Goal: Transaction & Acquisition: Purchase product/service

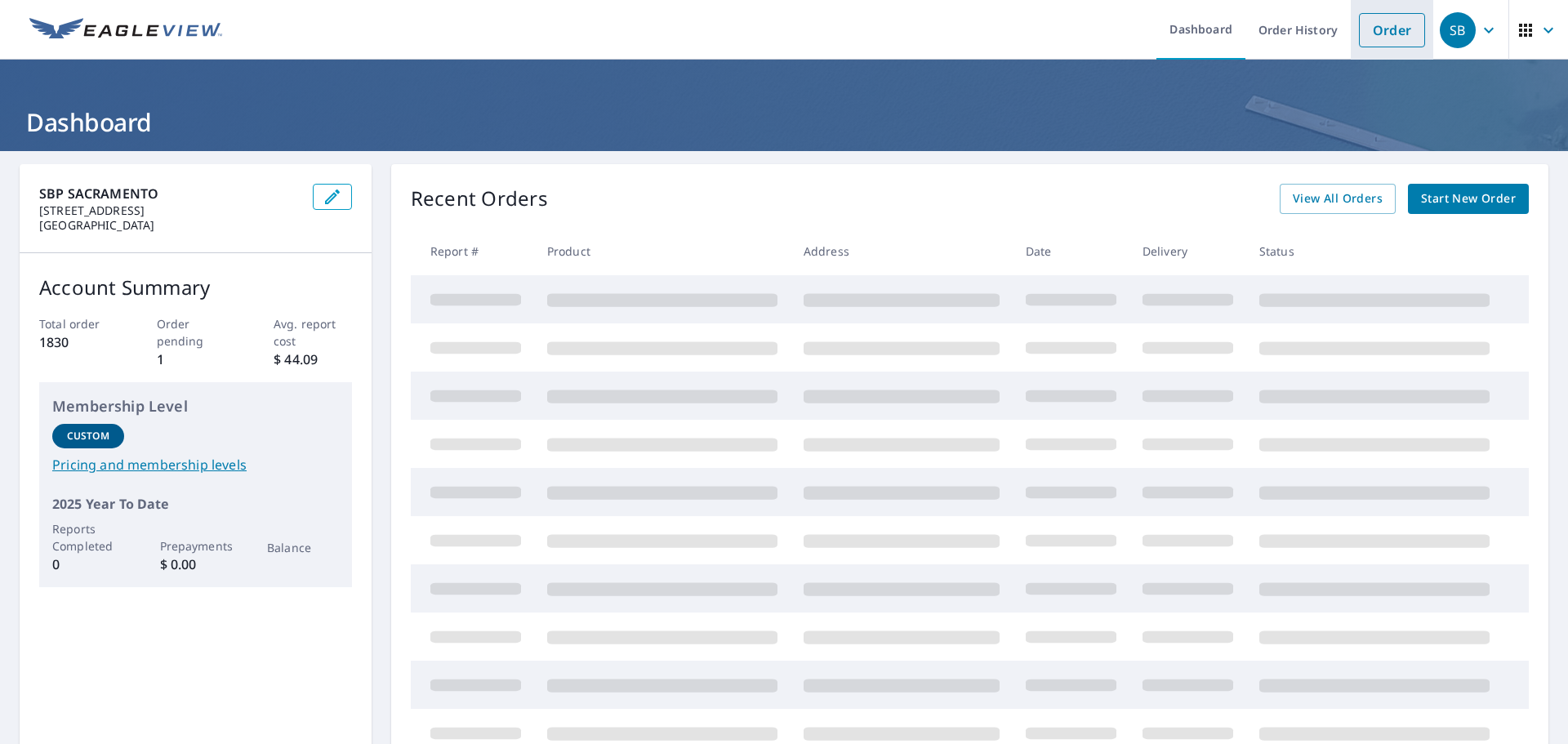
click at [1373, 26] on link "Order" at bounding box center [1391, 30] width 66 height 35
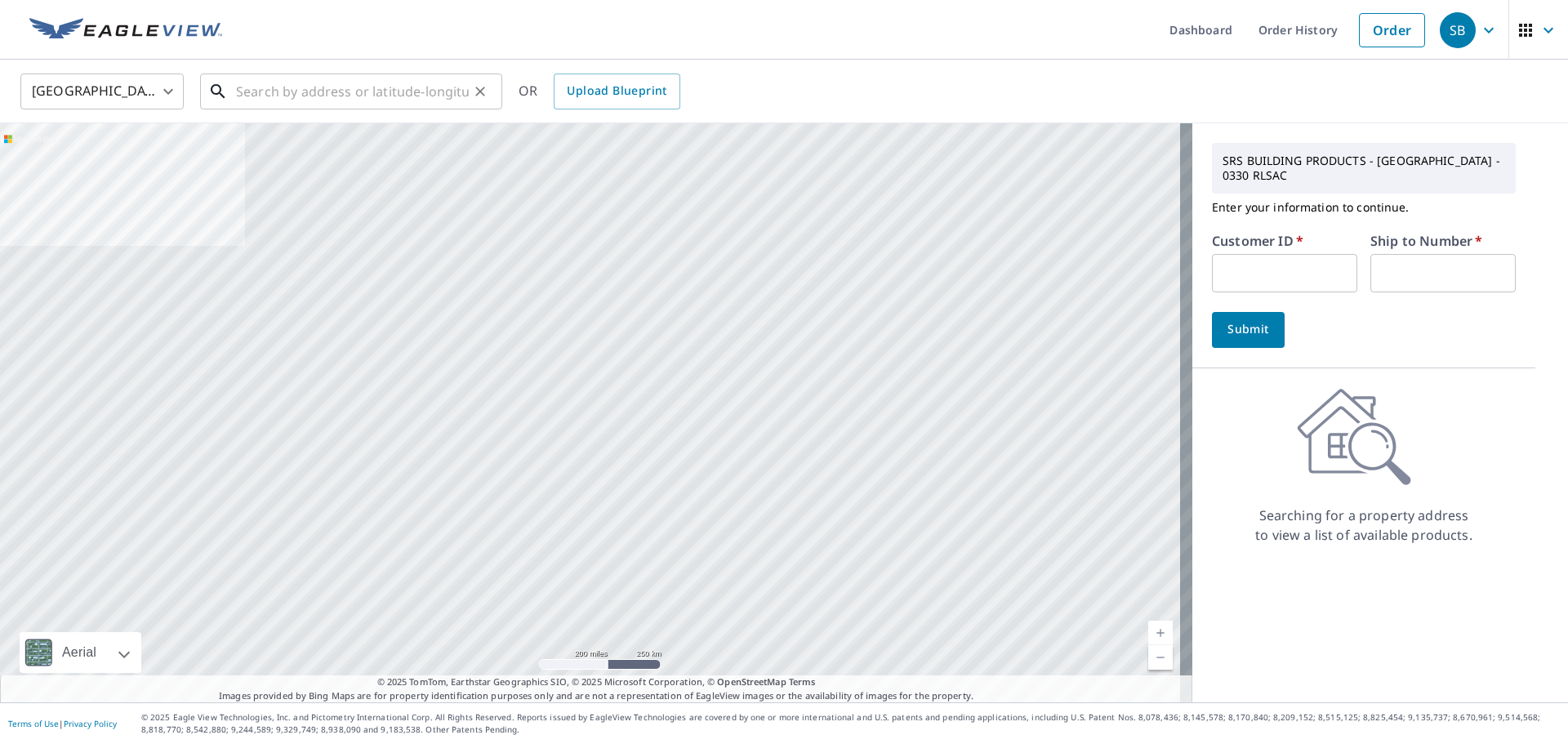
click at [464, 96] on input "text" at bounding box center [352, 91] width 232 height 46
click at [1288, 254] on input "text" at bounding box center [1284, 273] width 145 height 39
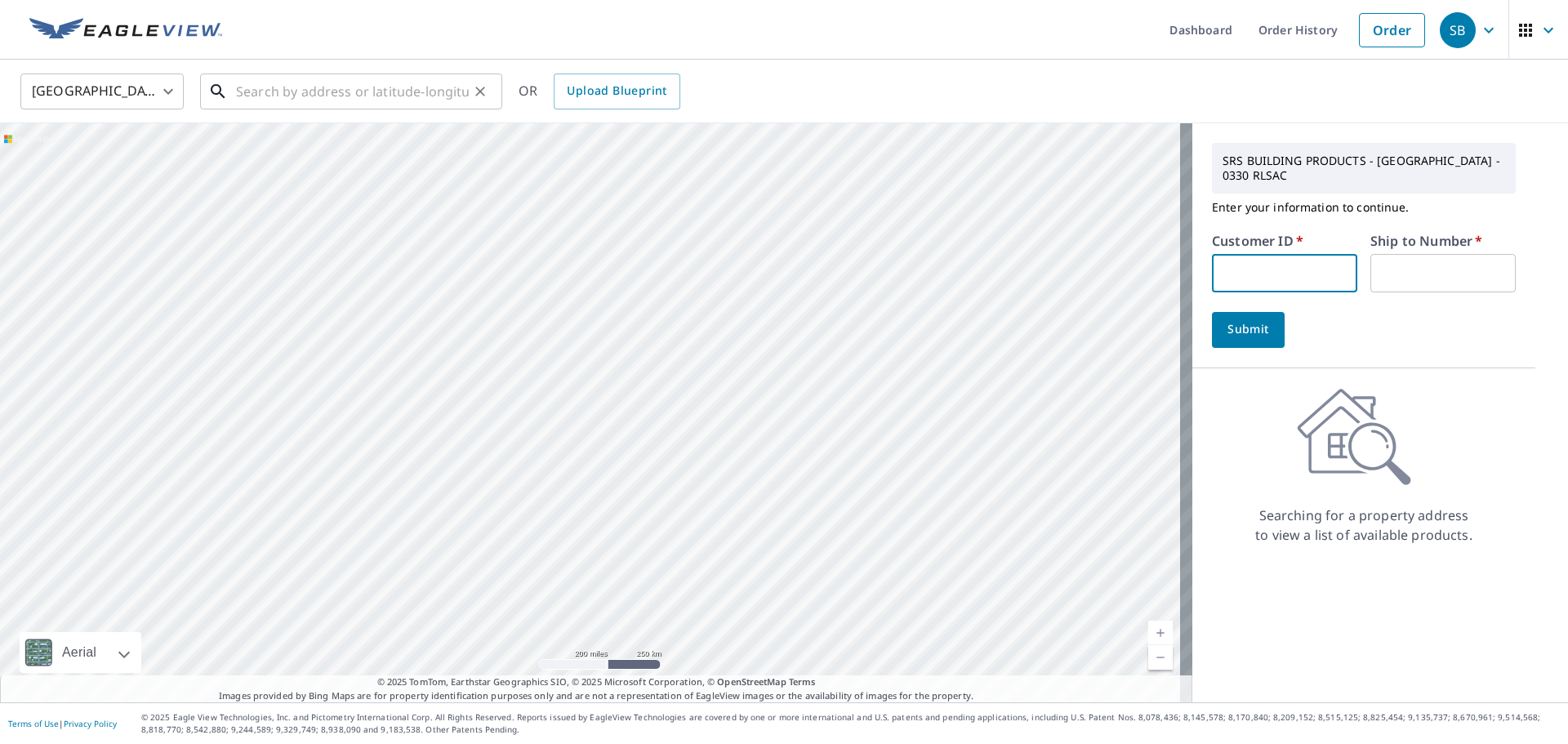
click at [400, 84] on input "text" at bounding box center [352, 91] width 232 height 46
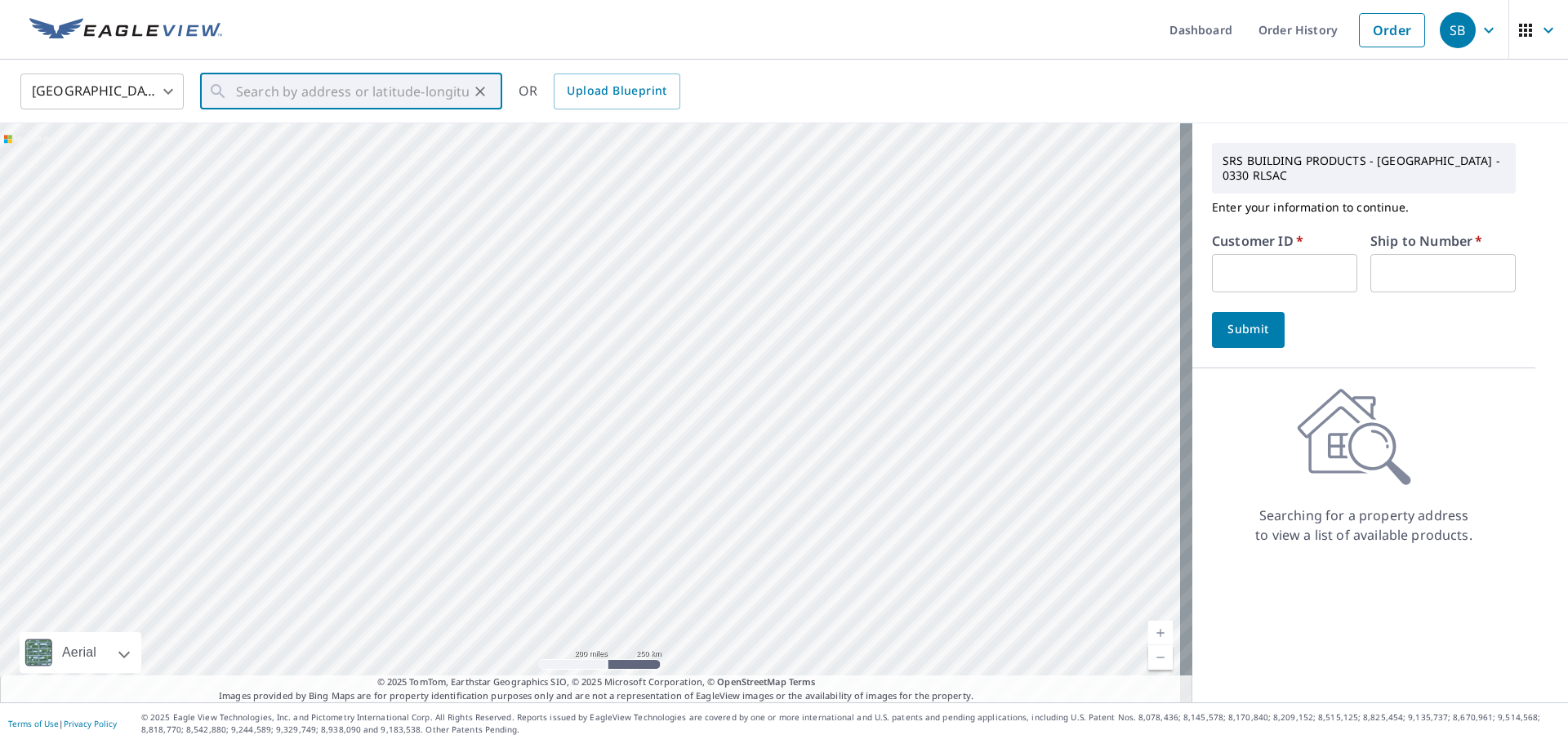
click at [1265, 286] on input "text" at bounding box center [1284, 273] width 145 height 39
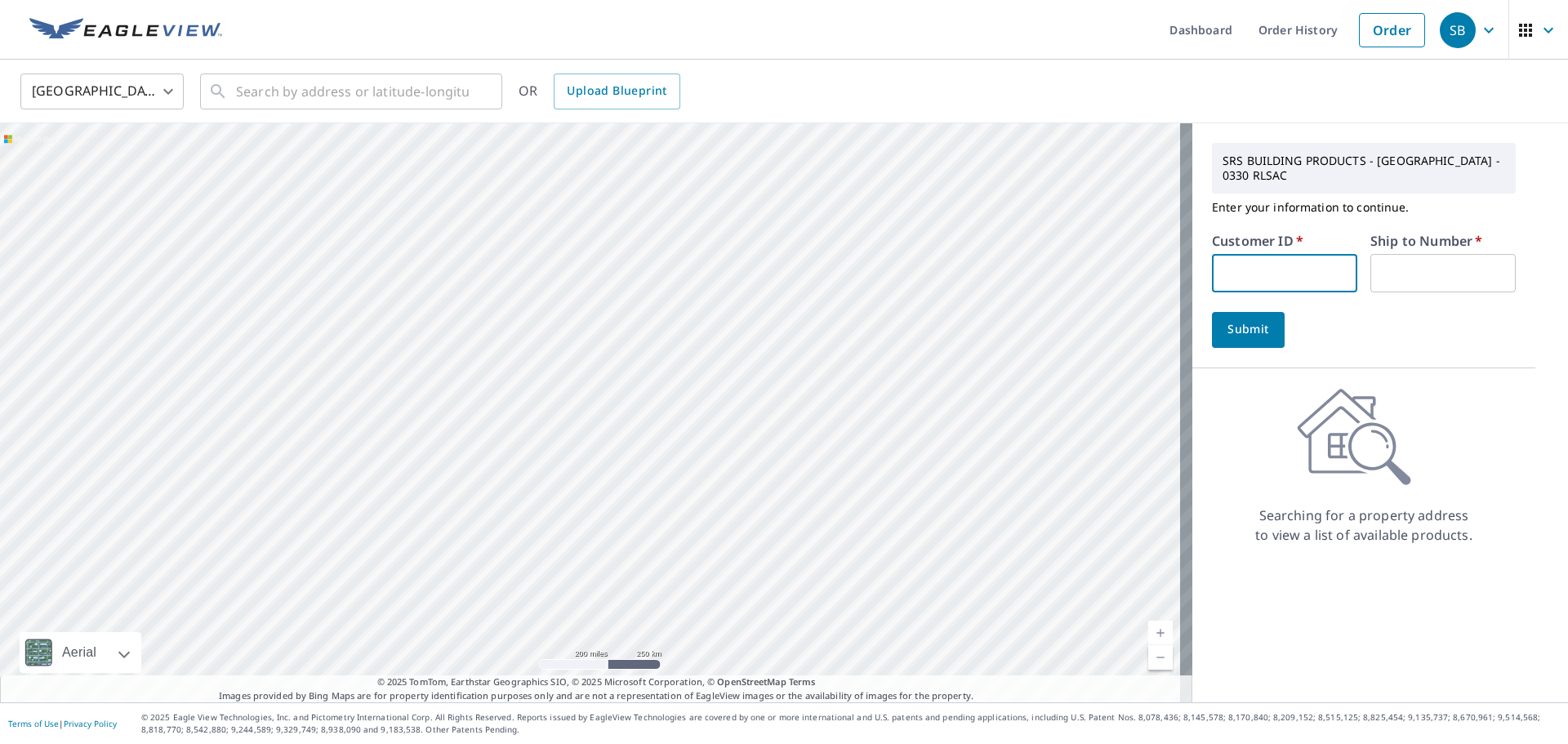
paste input "S031345"
type input "S031345"
click at [1405, 274] on input "text" at bounding box center [1442, 273] width 145 height 39
type input "1"
click at [1199, 316] on div "SRS BUILDING PRODUCTS - [GEOGRAPHIC_DATA] - 0330 RLSAC Enter your information t…" at bounding box center [1363, 246] width 343 height 245
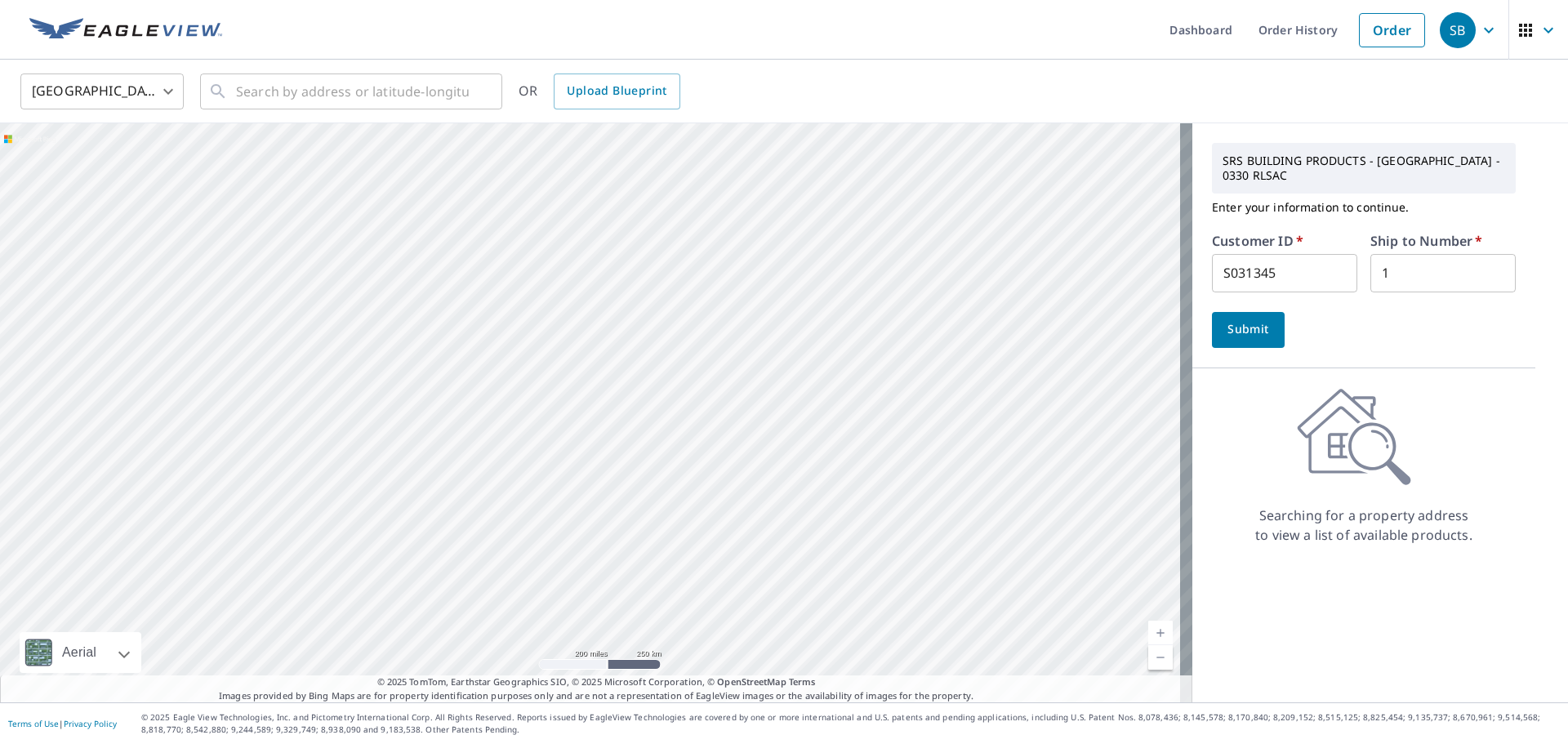
click at [1225, 325] on span "Submit" at bounding box center [1247, 329] width 46 height 21
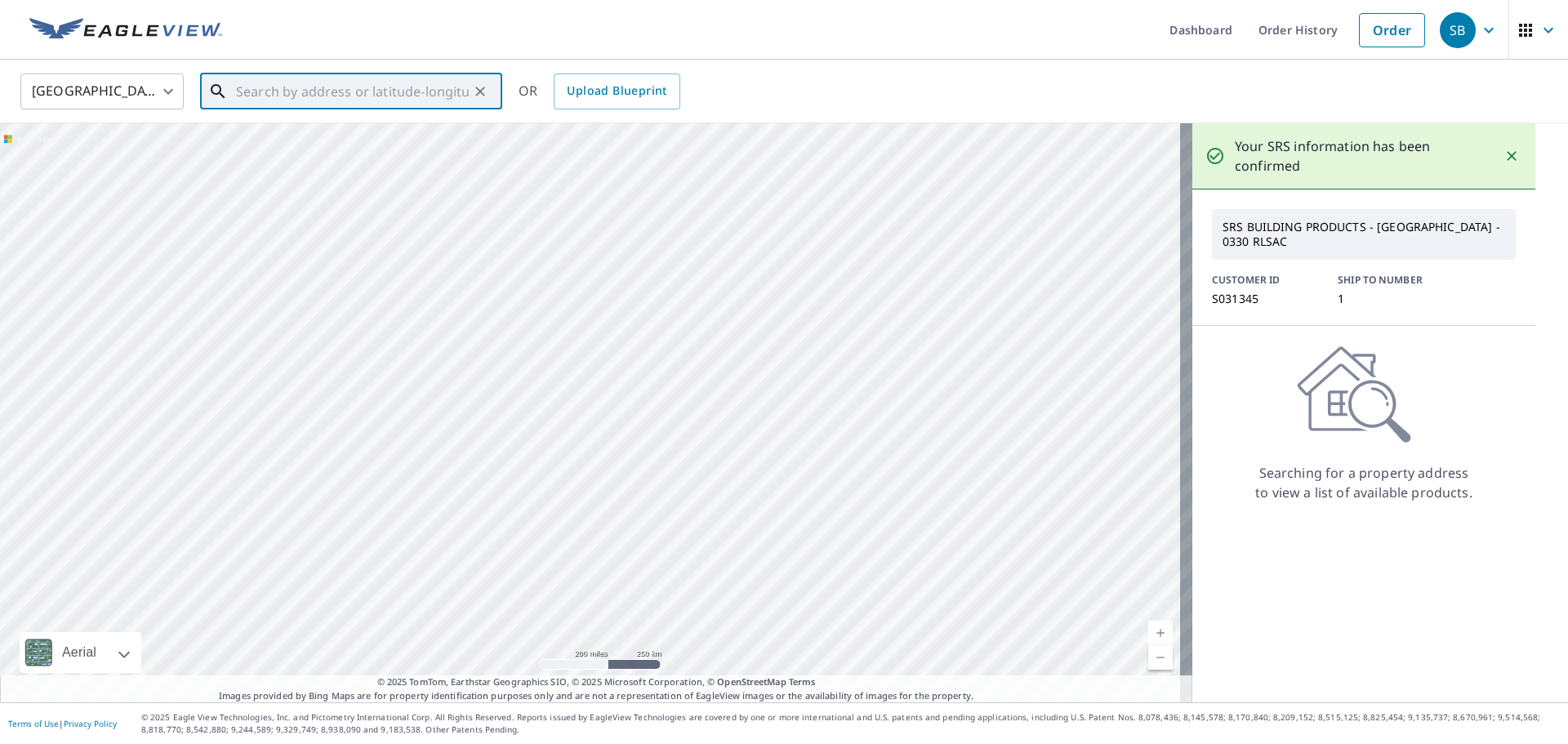
click at [248, 82] on input "text" at bounding box center [352, 91] width 232 height 46
paste input "S031345"
type input "S031345"
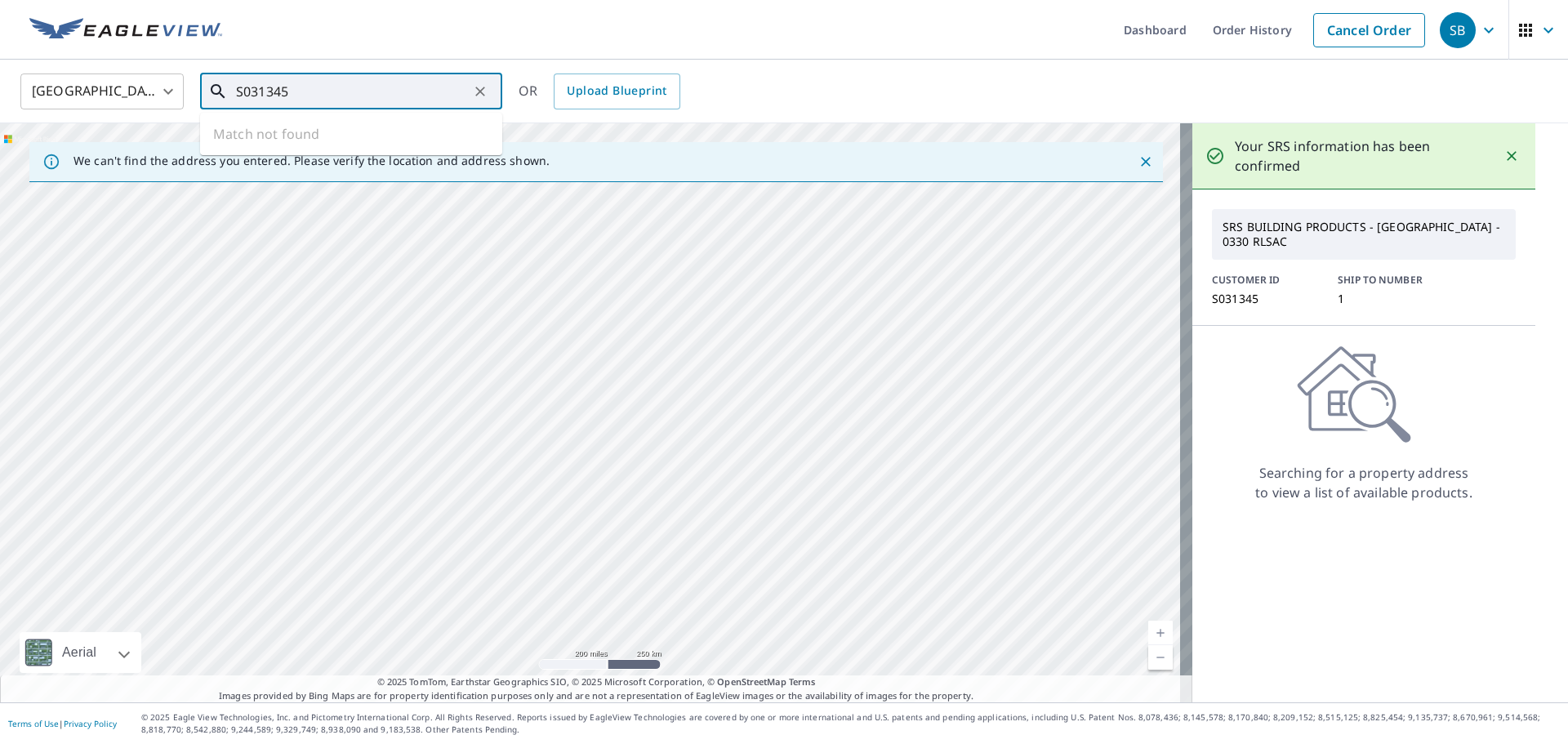
drag, startPoint x: 415, startPoint y: 90, endPoint x: -17, endPoint y: 80, distance: 432.1
click at [0, 80] on html "SB SB Dashboard Order History Cancel Order SB [GEOGRAPHIC_DATA] [GEOGRAPHIC_DAT…" at bounding box center [784, 372] width 1568 height 744
paste input "[STREET_ADDRESS],"
click at [415, 96] on input "[STREET_ADDRESS]," at bounding box center [352, 91] width 232 height 46
click at [334, 148] on p "[GEOGRAPHIC_DATA]" at bounding box center [360, 156] width 256 height 17
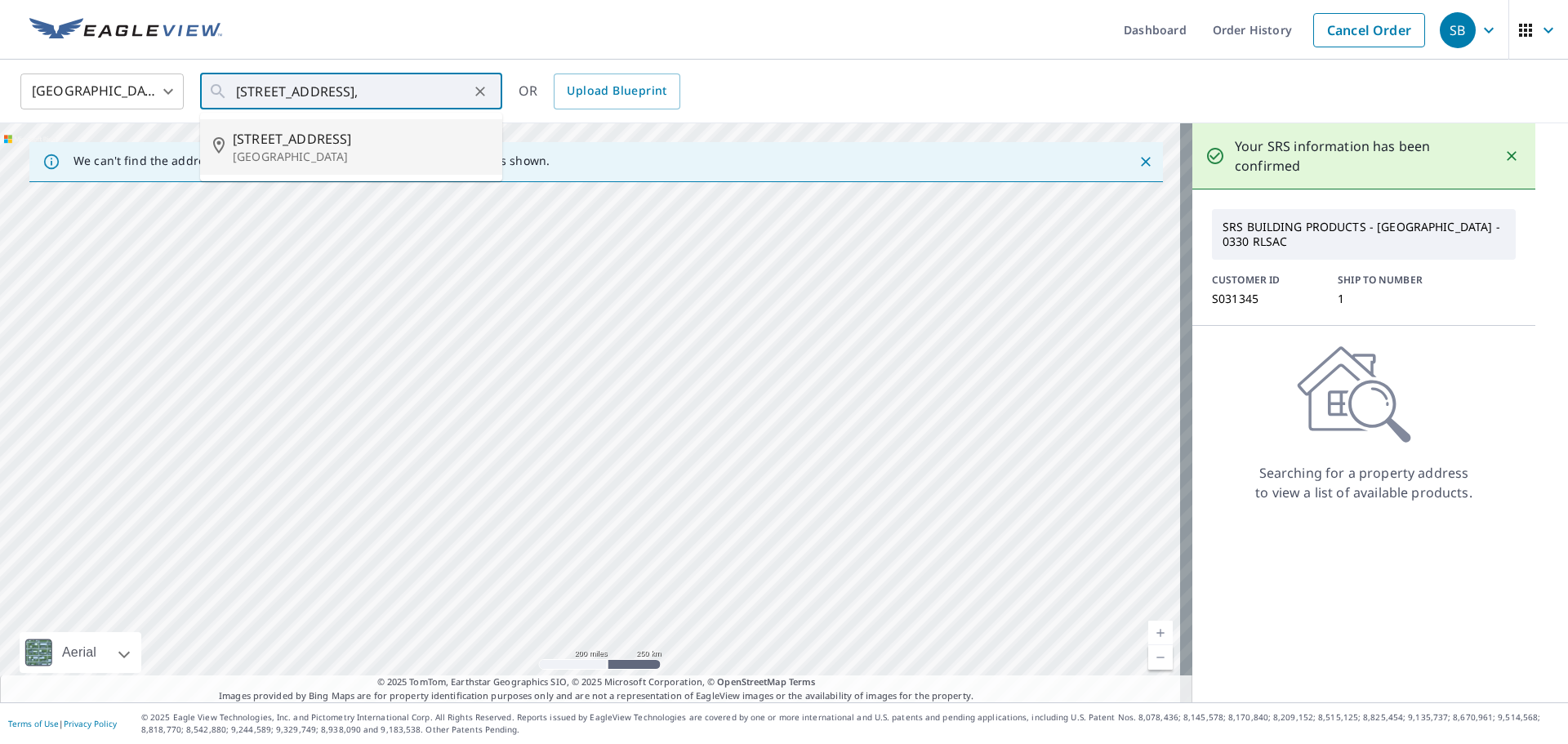
type input "[STREET_ADDRESS]"
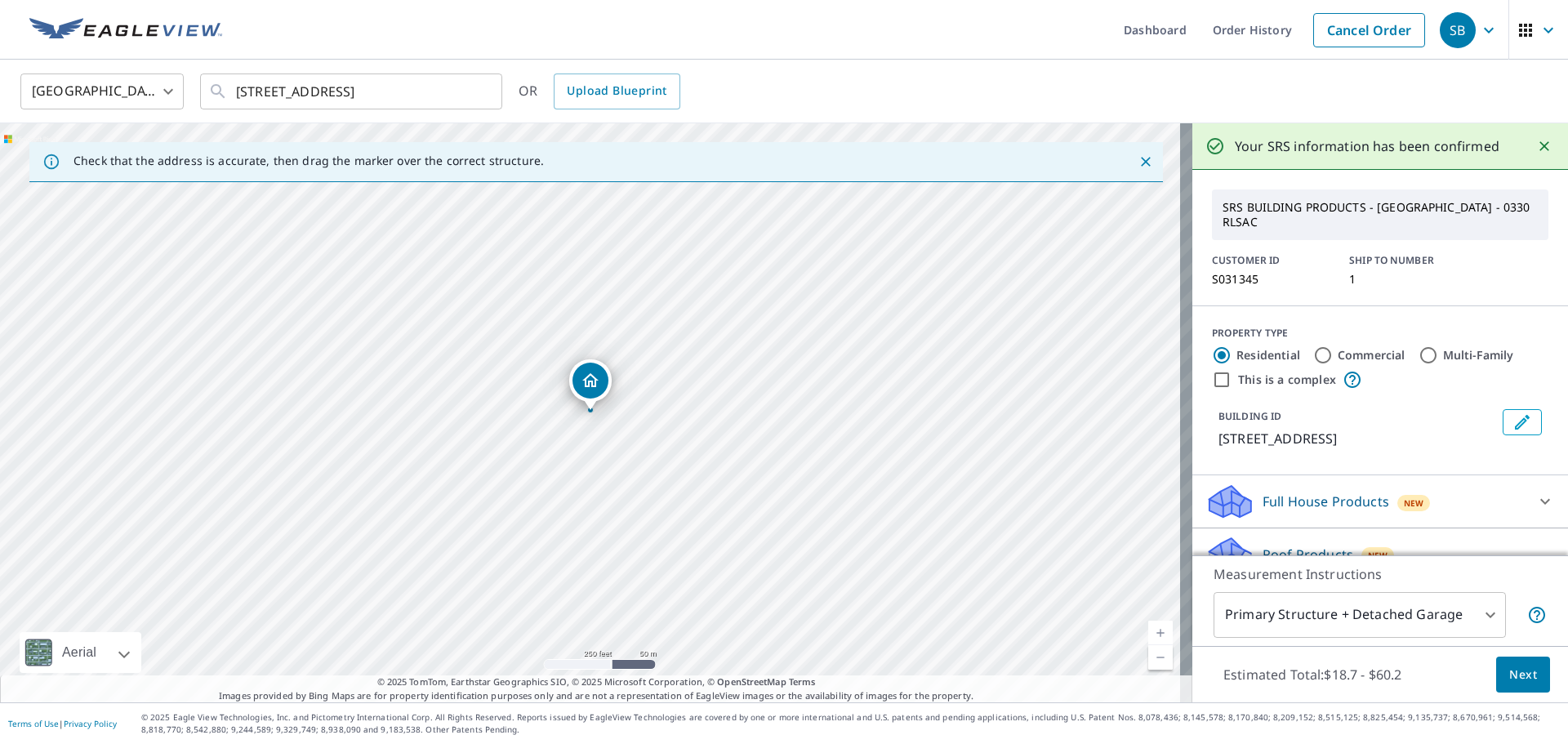
click at [1513, 675] on span "Next" at bounding box center [1522, 675] width 28 height 21
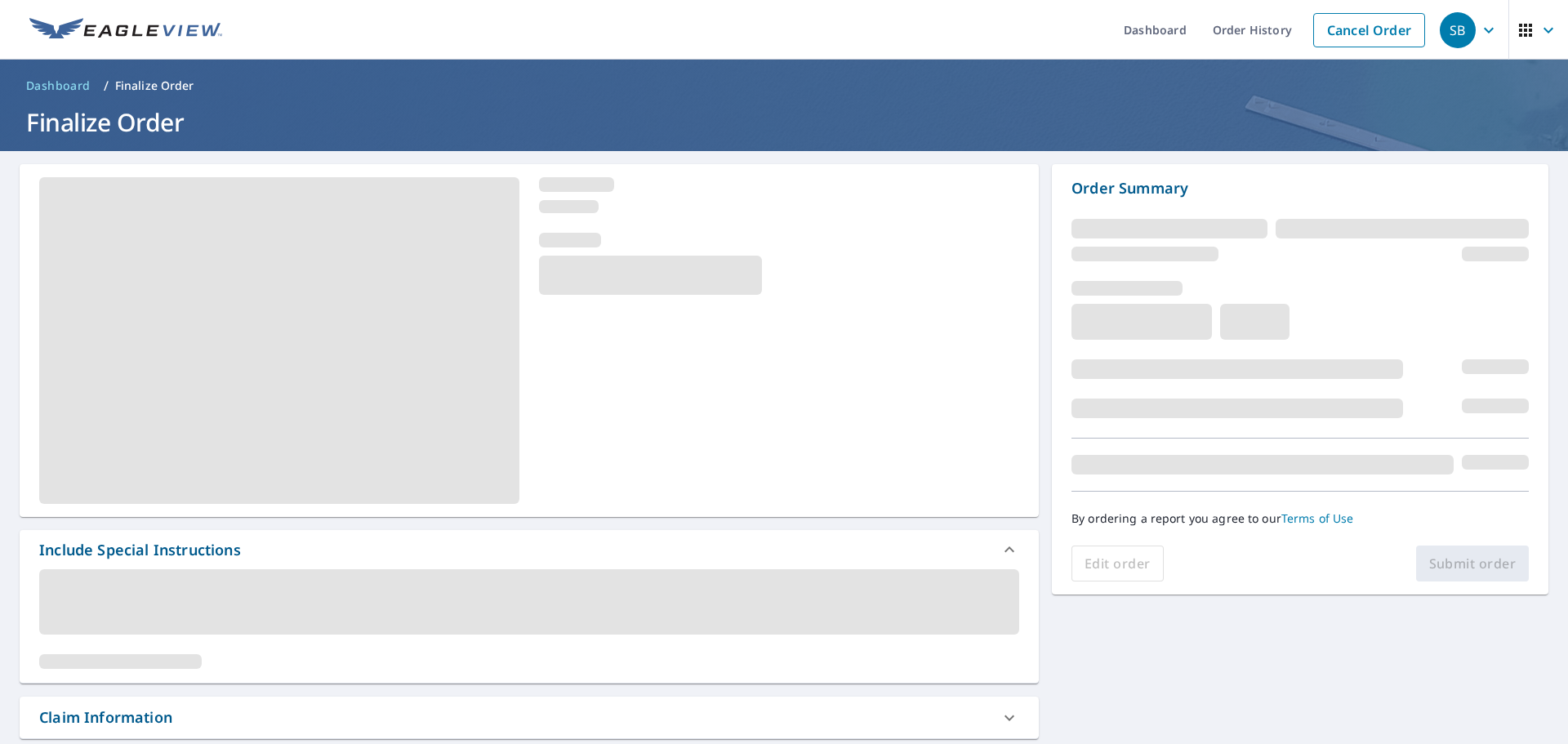
scroll to position [163, 0]
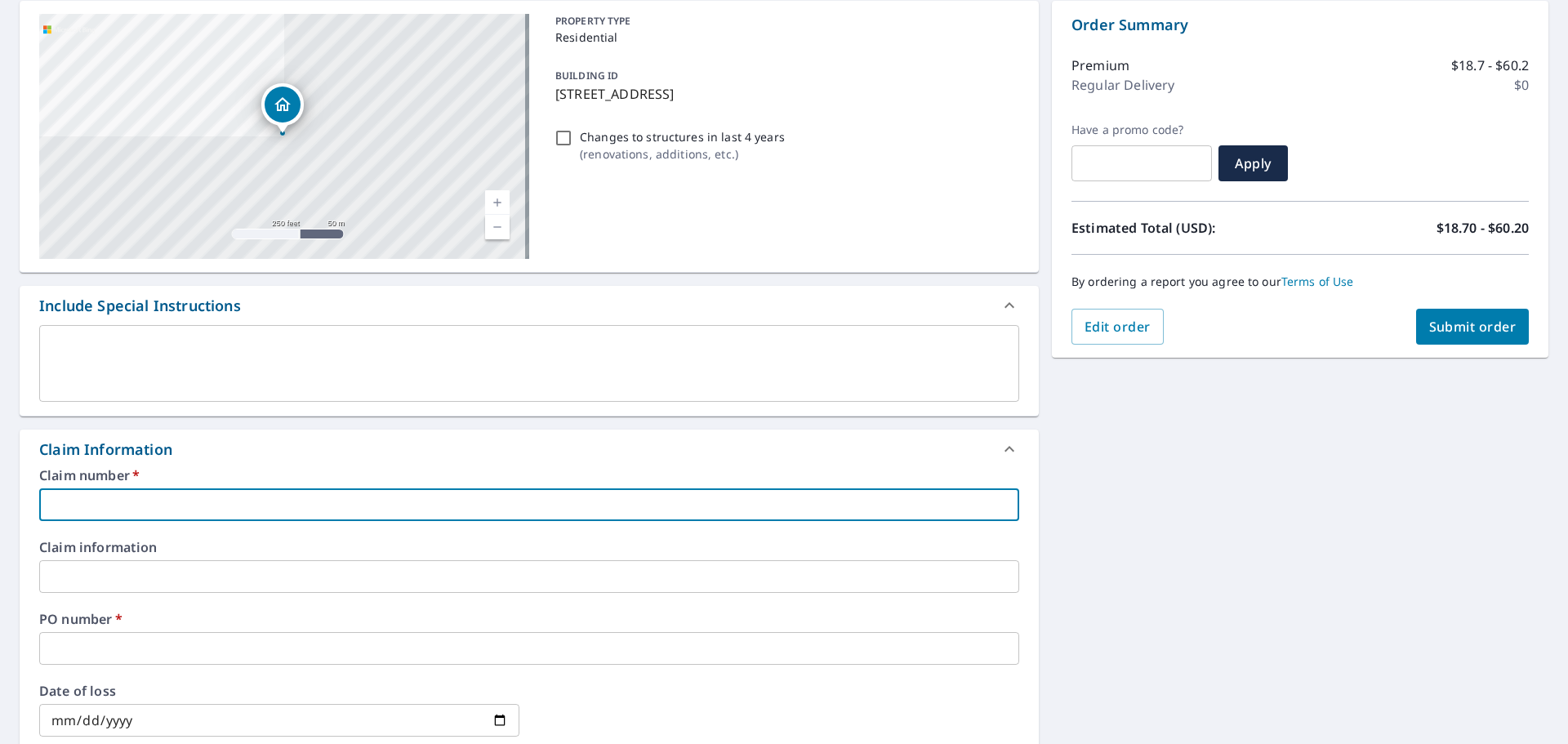
click at [114, 497] on input "text" at bounding box center [529, 505] width 979 height 33
type input "A"
checkbox input "true"
type input "AS"
checkbox input "true"
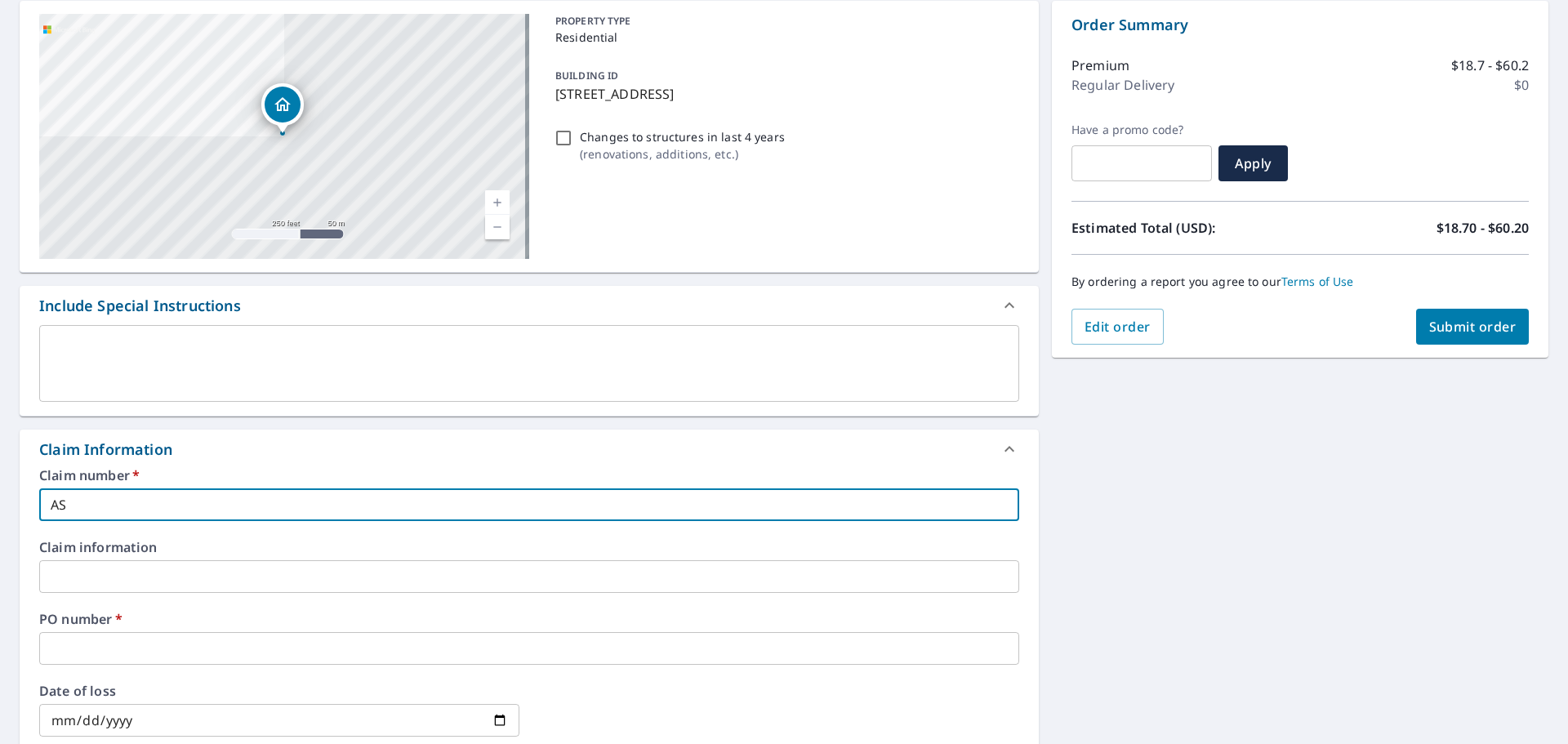
type input "ASSURANCE"
checkbox input "true"
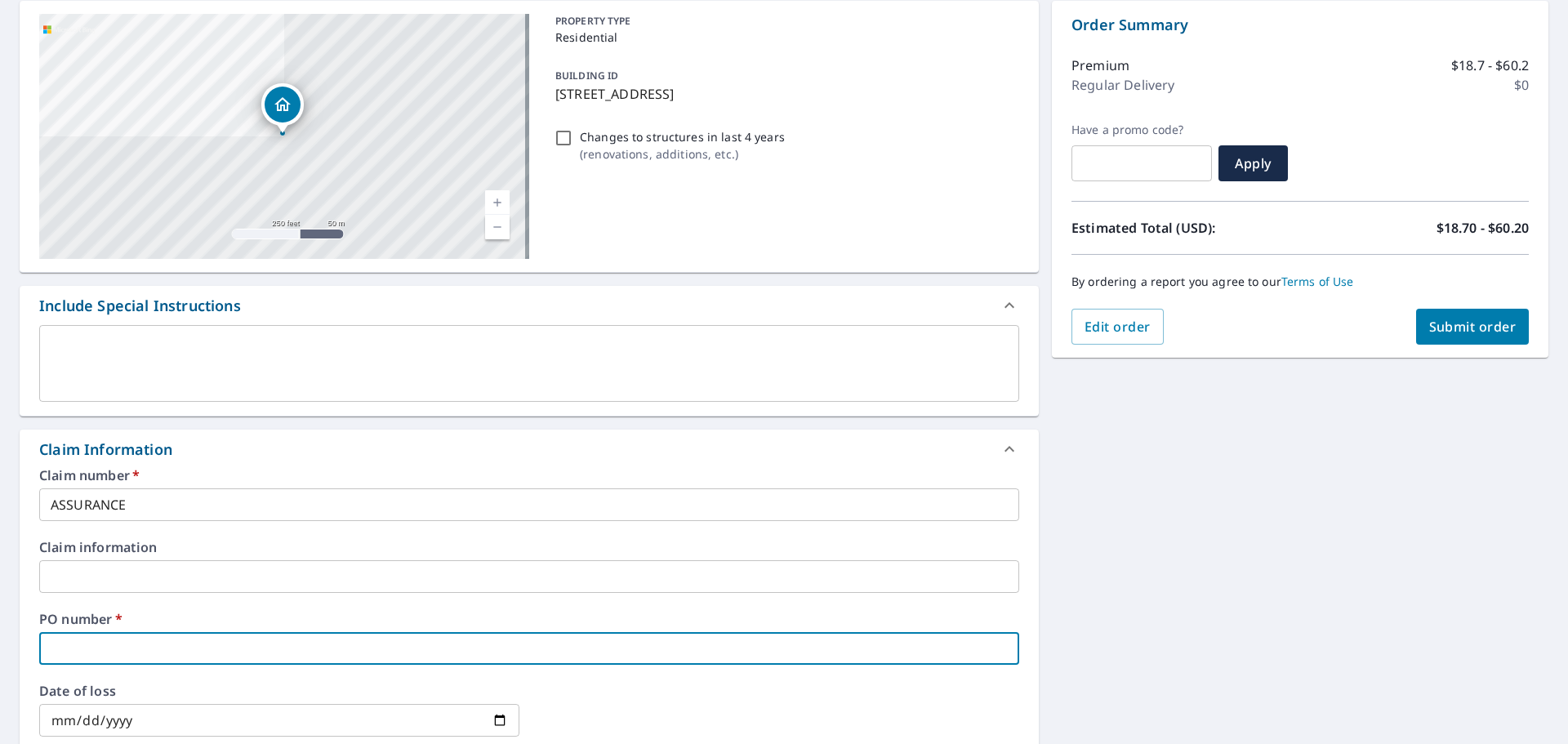
type input "7"
checkbox input "true"
type input "75"
checkbox input "true"
type input "756"
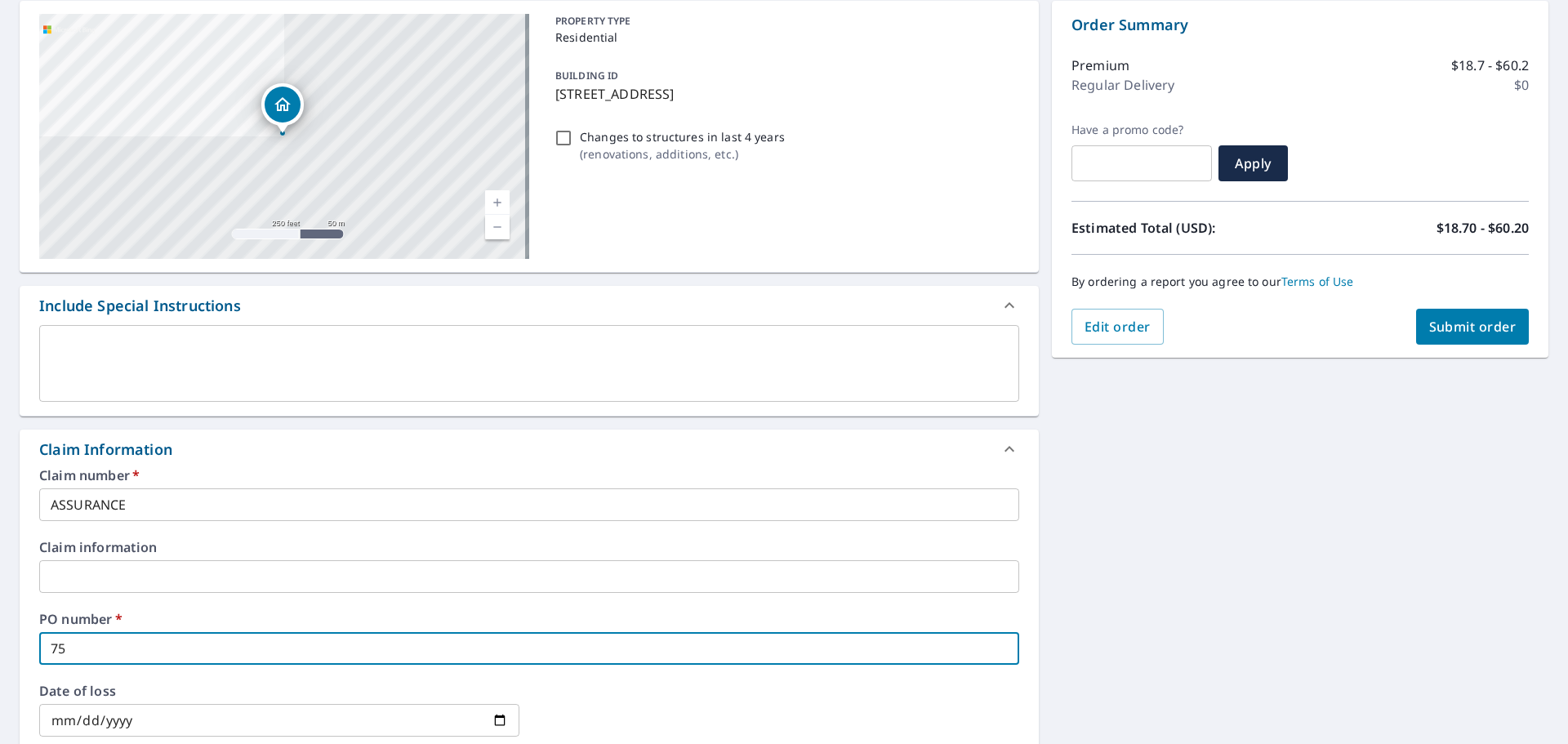
checkbox input "true"
type input "7563"
checkbox input "true"
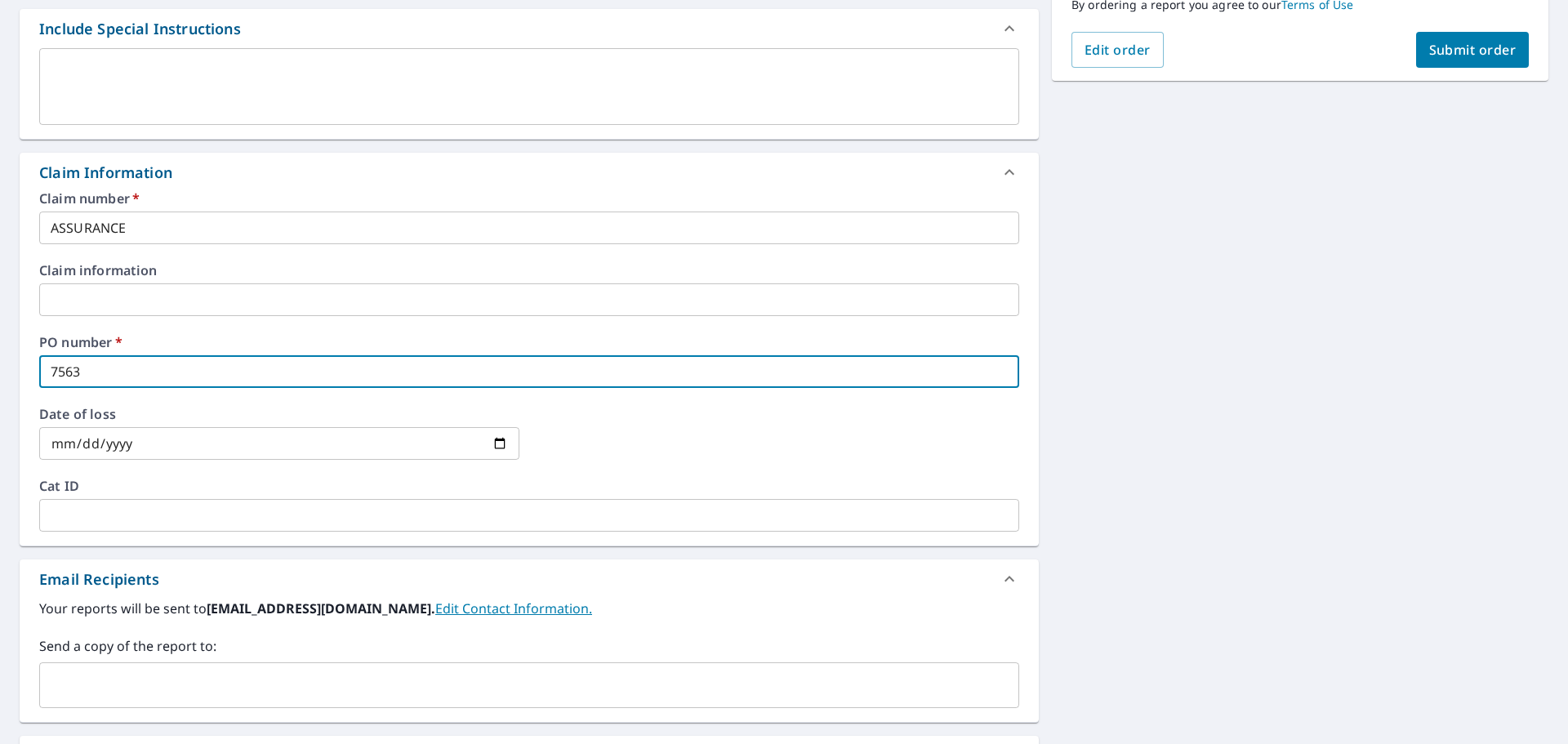
scroll to position [572, 0]
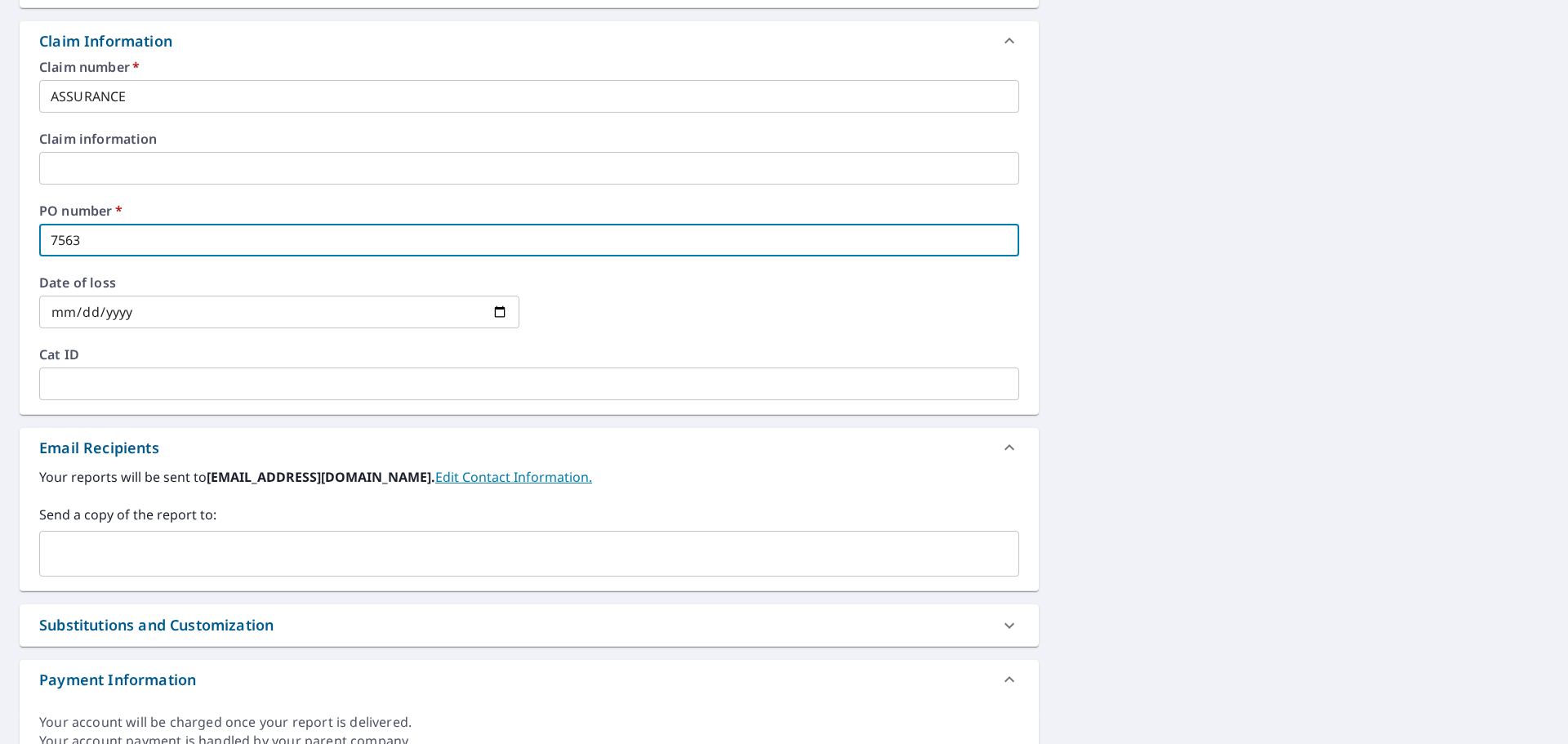
type input "7563"
click at [184, 560] on input "text" at bounding box center [516, 553] width 941 height 31
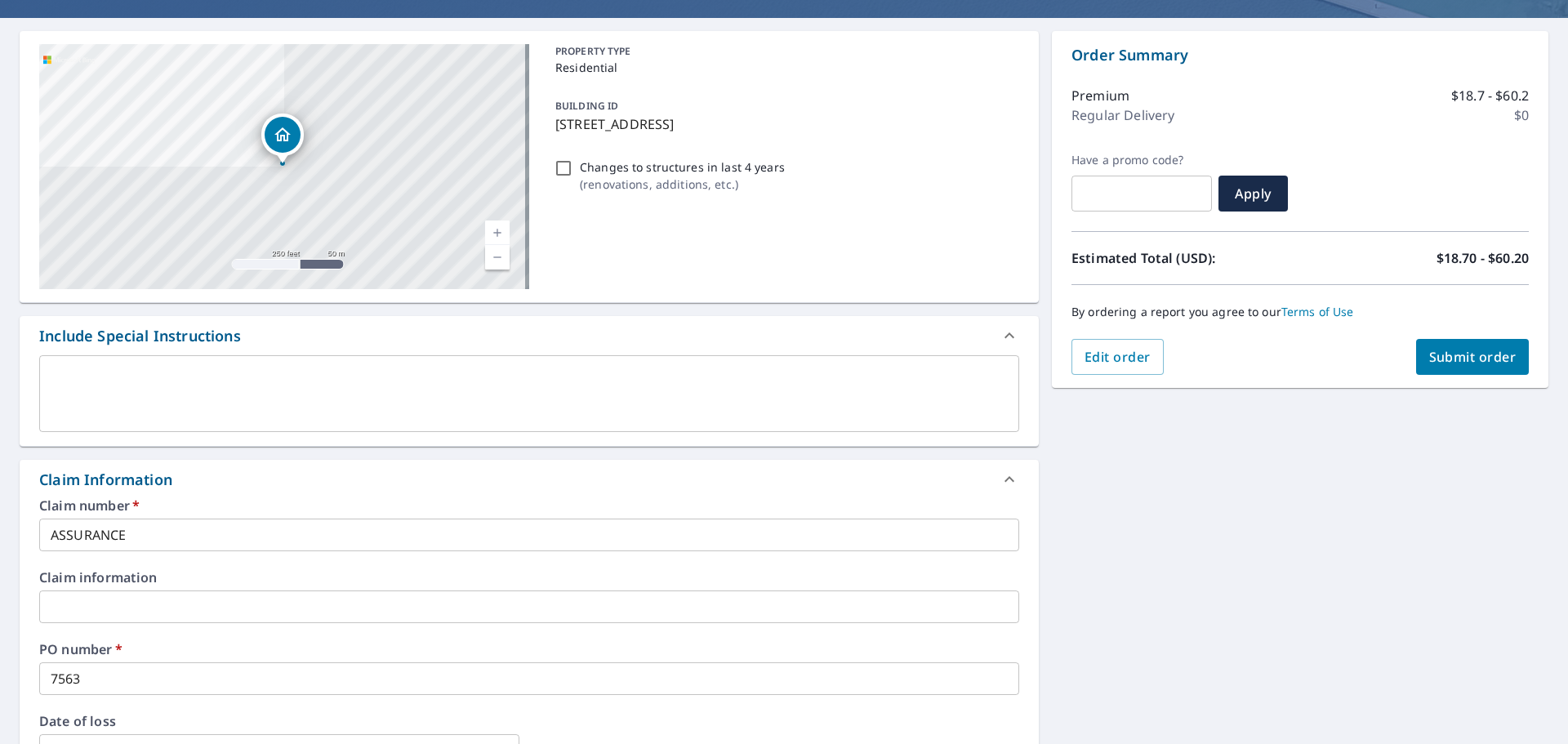
scroll to position [0, 0]
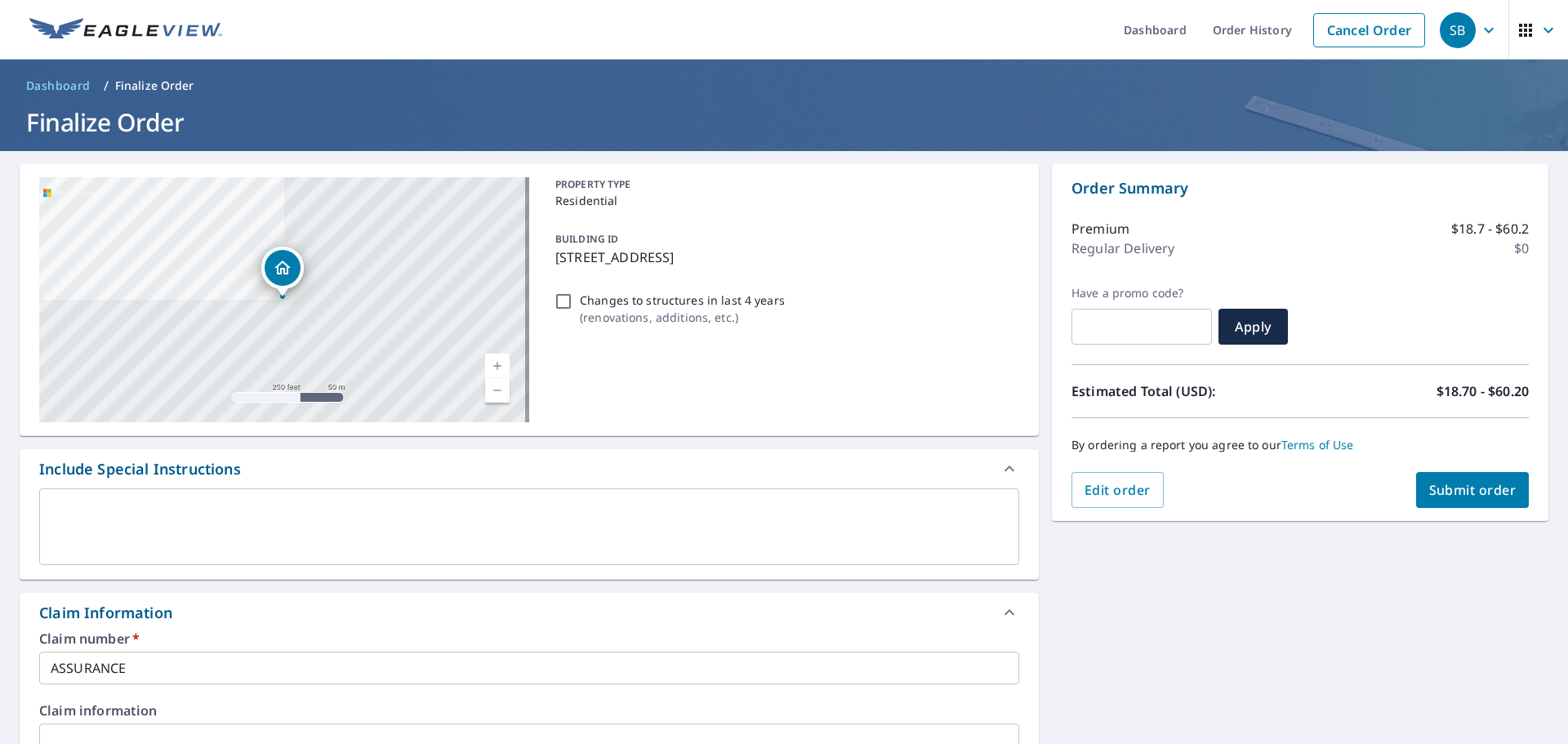
type input "[PERSON_NAME][EMAIL_ADDRESS][PERSON_NAME][DOMAIN_NAME]"
click at [1456, 492] on span "Submit order" at bounding box center [1472, 490] width 87 height 18
checkbox input "true"
